Goal: Task Accomplishment & Management: Use online tool/utility

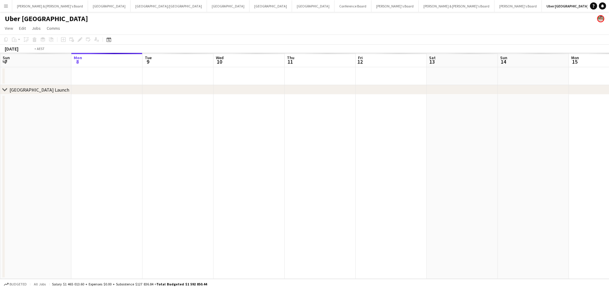
scroll to position [0, 323]
drag, startPoint x: 522, startPoint y: 204, endPoint x: 311, endPoint y: 211, distance: 210.4
click at [311, 211] on app-calendar-viewport "Fri 5 Sat 6 Sun 7 Mon 8 Tue 9 Wed 10 Thu 11 Fri 12 Sat 13 Sun 14 Mon 15 Tue 16 …" at bounding box center [304, 166] width 609 height 226
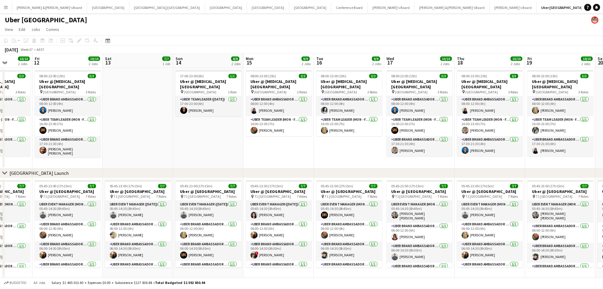
scroll to position [0, 221]
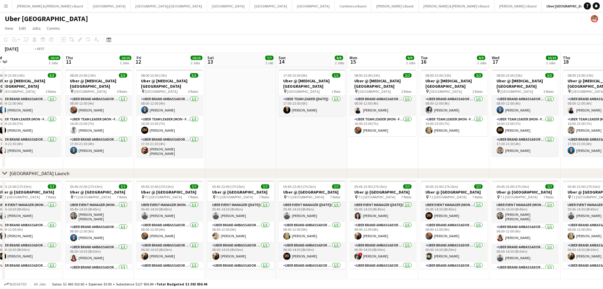
drag, startPoint x: 280, startPoint y: 156, endPoint x: 560, endPoint y: 143, distance: 280.6
click at [560, 143] on app-calendar-viewport "Sun 7 8/8 2 Jobs Mon 8 9/9 2 Jobs Tue 9 9/9 2 Jobs Wed 10 10/10 2 Jobs Thu 11 1…" at bounding box center [301, 167] width 603 height 228
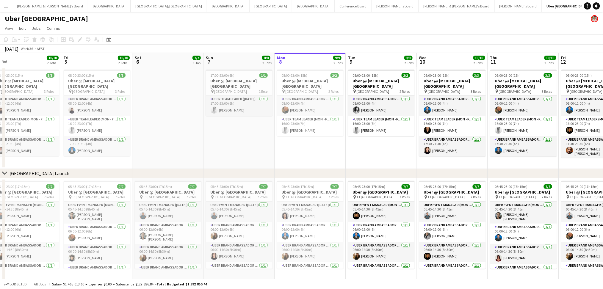
drag, startPoint x: 194, startPoint y: 153, endPoint x: 521, endPoint y: 142, distance: 327.7
click at [519, 143] on app-calendar-viewport "Thu 4 10/10 2 Jobs Fri 5 10/10 2 Jobs Sat 6 7/7 1 Job Sun 7 8/8 2 Jobs Mon 8 9/…" at bounding box center [301, 167] width 603 height 228
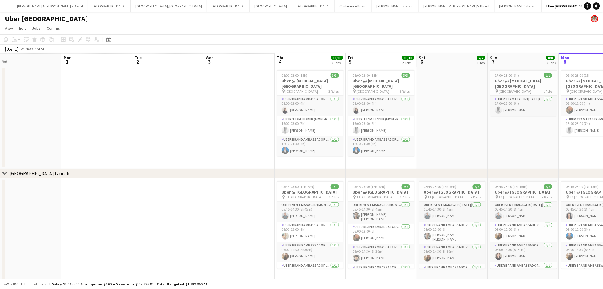
scroll to position [0, 184]
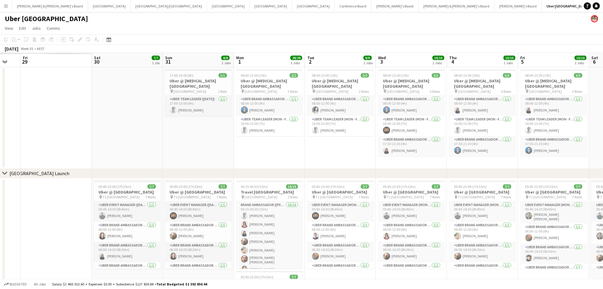
drag, startPoint x: 145, startPoint y: 159, endPoint x: 422, endPoint y: 160, distance: 276.1
click at [422, 160] on app-calendar-viewport "Thu 28 Fri 29 Sat 30 7/7 1 Job Sun 31 8/8 2 Jobs Mon 1 28/28 3 Jobs Tue 2 9/9 2…" at bounding box center [301, 212] width 603 height 318
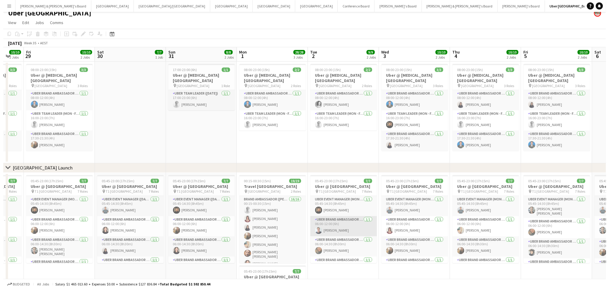
scroll to position [0, 0]
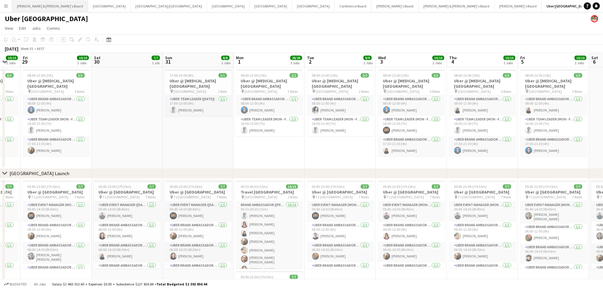
click at [36, 10] on button "[PERSON_NAME] & [PERSON_NAME]'s Board Close" at bounding box center [50, 6] width 76 height 12
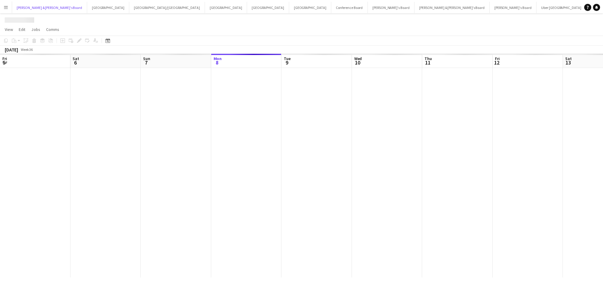
scroll to position [0, 142]
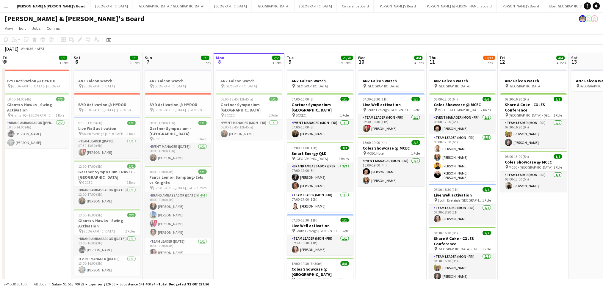
drag, startPoint x: 410, startPoint y: 230, endPoint x: 336, endPoint y: 213, distance: 75.1
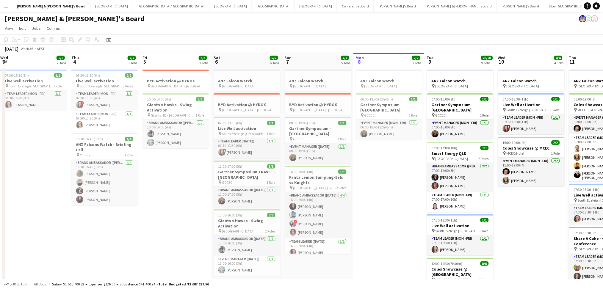
drag, startPoint x: 243, startPoint y: 212, endPoint x: 408, endPoint y: 198, distance: 165.1
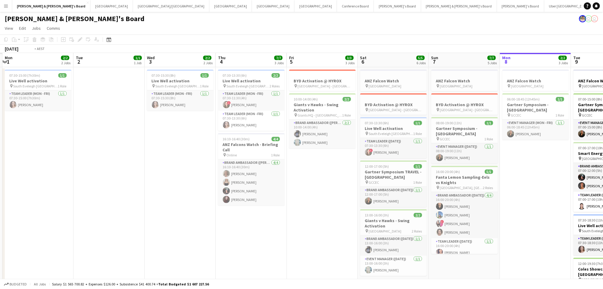
drag, startPoint x: 157, startPoint y: 219, endPoint x: 293, endPoint y: 211, distance: 135.6
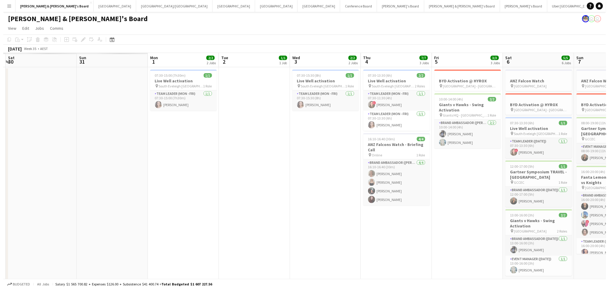
scroll to position [0, 210]
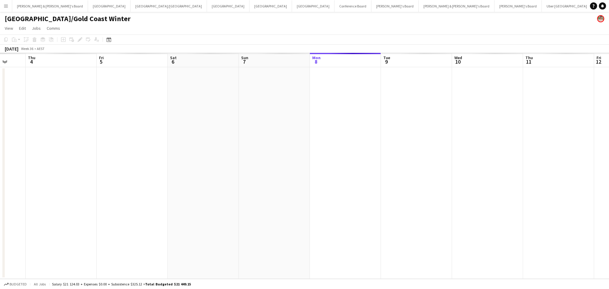
drag, startPoint x: 274, startPoint y: 212, endPoint x: 443, endPoint y: 193, distance: 170.1
click at [443, 193] on app-calendar-viewport "Tue 2 Wed 3 Thu 4 Fri 5 Sat 6 Sun 7 Mon 8 Tue 9 Wed 10 Thu 11 Fri 12 Sat 13 Sun…" at bounding box center [304, 166] width 609 height 226
drag, startPoint x: 352, startPoint y: 209, endPoint x: 382, endPoint y: 209, distance: 30.0
click at [382, 209] on app-calendar-viewport "Fri 29 Sat 30 Sun 31 Mon 1 Tue 2 Wed 3 Thu 4 Fri 5 Sat 6 Sun 7 Mon 8 Tue 9 Wed …" at bounding box center [304, 166] width 609 height 226
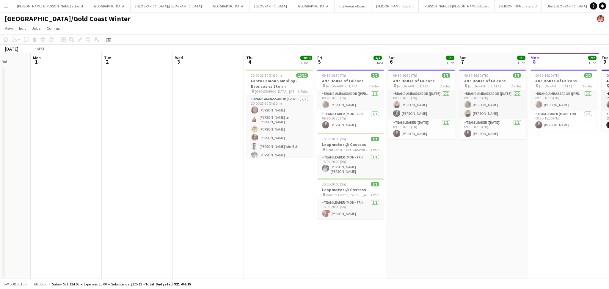
scroll to position [0, 218]
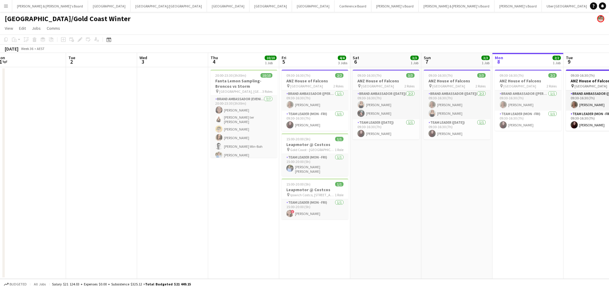
drag, startPoint x: 284, startPoint y: 87, endPoint x: 248, endPoint y: 83, distance: 35.9
click at [248, 83] on app-calendar-viewport "Fri 29 Sat 30 Sun 31 Mon 1 Tue 2 Wed 3 Thu 4 10/10 1 Job Fri 5 4/4 3 Jobs Sat 6…" at bounding box center [304, 166] width 609 height 226
click at [253, 85] on h3 "Fanta Lemon Sampling-Broncos vs Storm" at bounding box center [244, 83] width 67 height 11
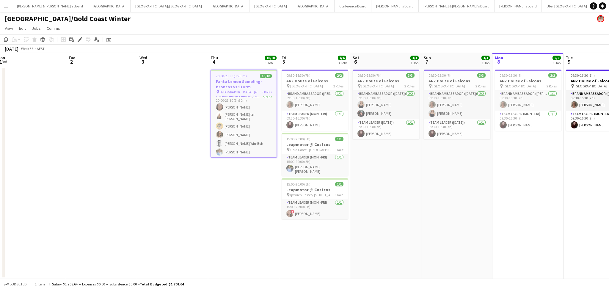
scroll to position [0, 0]
click at [244, 84] on h3 "Fanta Lemon Sampling-Broncos vs Storm" at bounding box center [243, 84] width 65 height 11
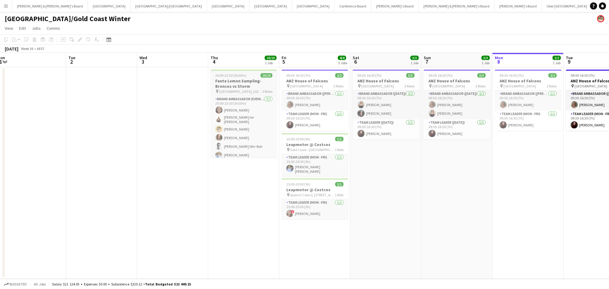
click at [244, 84] on h3 "Fanta Lemon Sampling-Broncos vs Storm" at bounding box center [244, 83] width 67 height 11
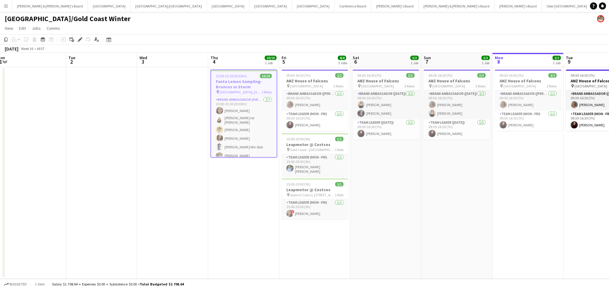
click at [245, 87] on h3 "Fanta Lemon Sampling-Broncos vs Storm" at bounding box center [243, 84] width 65 height 11
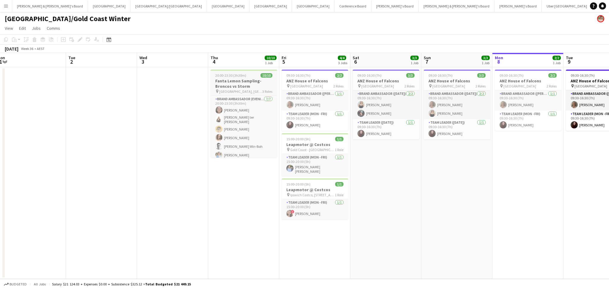
click at [245, 87] on h3 "Fanta Lemon Sampling-Broncos vs Storm" at bounding box center [244, 83] width 67 height 11
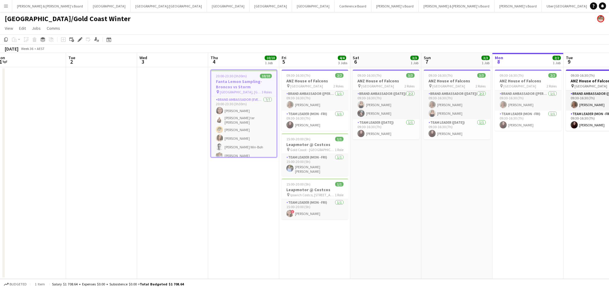
click at [245, 87] on h3 "Fanta Lemon Sampling-Broncos vs Storm" at bounding box center [243, 84] width 65 height 11
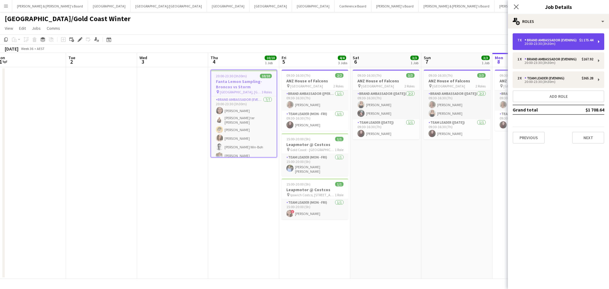
click at [530, 42] on div "Brand Ambassador (Evening)" at bounding box center [552, 40] width 54 height 4
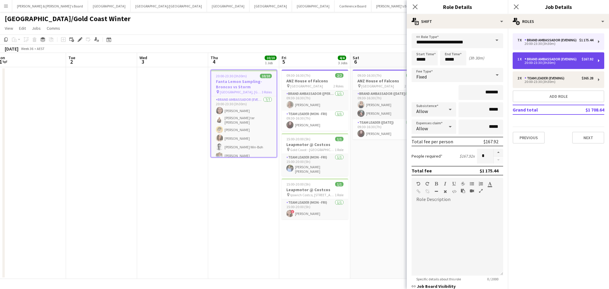
click at [553, 64] on div "20:00-23:30 (3h30m)" at bounding box center [556, 62] width 76 height 3
type input "*"
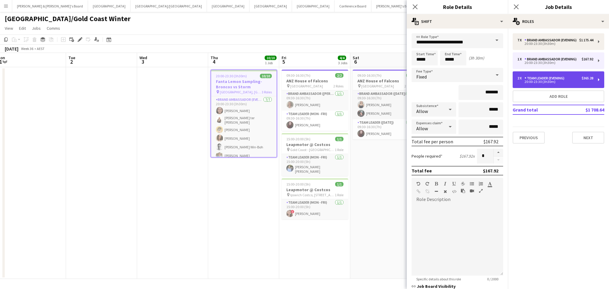
click at [550, 83] on div "20:00-23:30 (3h30m)" at bounding box center [556, 81] width 76 height 3
type input "**********"
type input "*******"
type input "*"
